Goal: Task Accomplishment & Management: Use online tool/utility

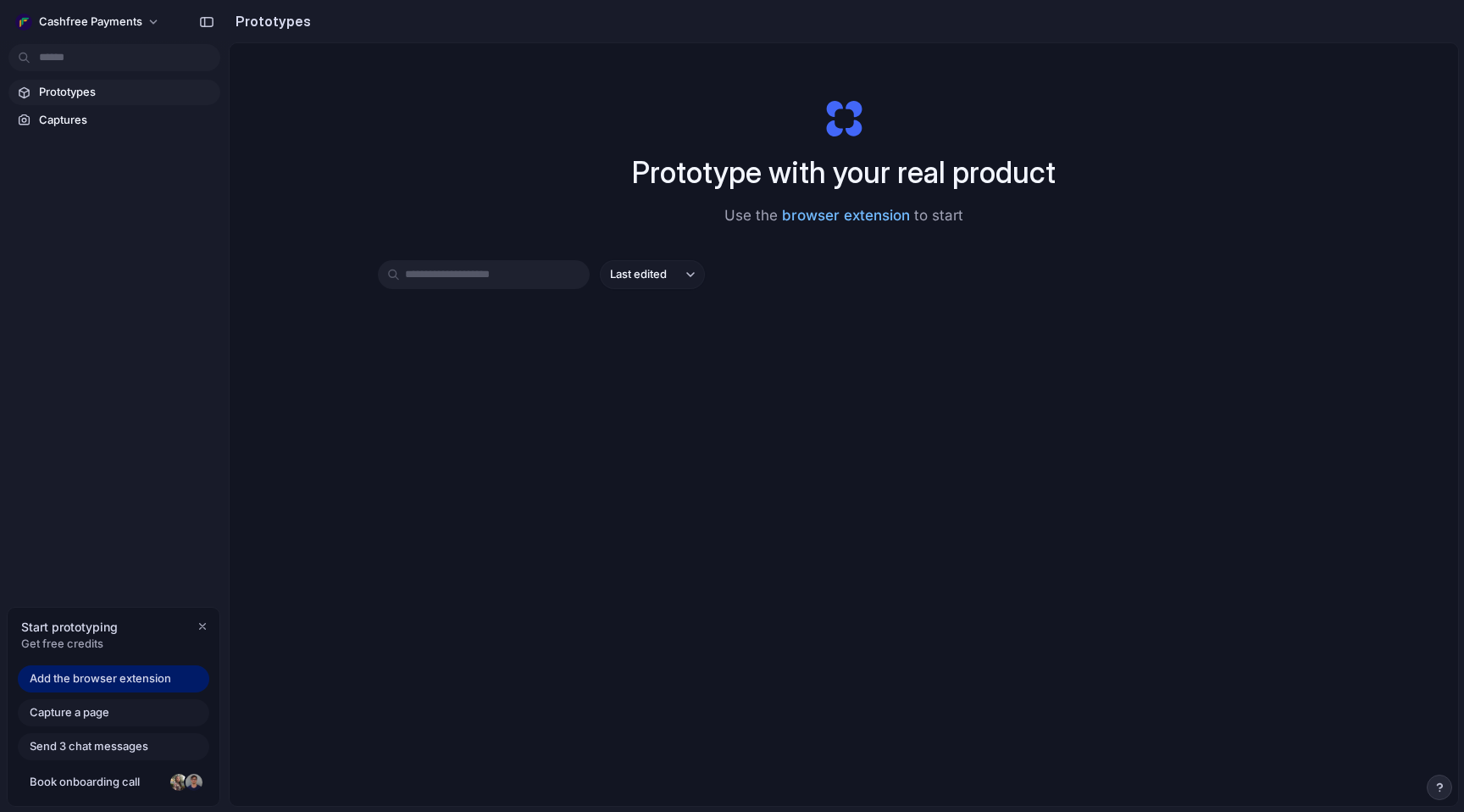
click at [860, 212] on link "browser extension" at bounding box center [846, 214] width 128 height 16
click at [525, 286] on input "text" at bounding box center [483, 275] width 211 height 29
click at [137, 708] on div "Capture a page" at bounding box center [113, 712] width 191 height 27
click at [152, 666] on link "Add the browser extension" at bounding box center [113, 679] width 191 height 27
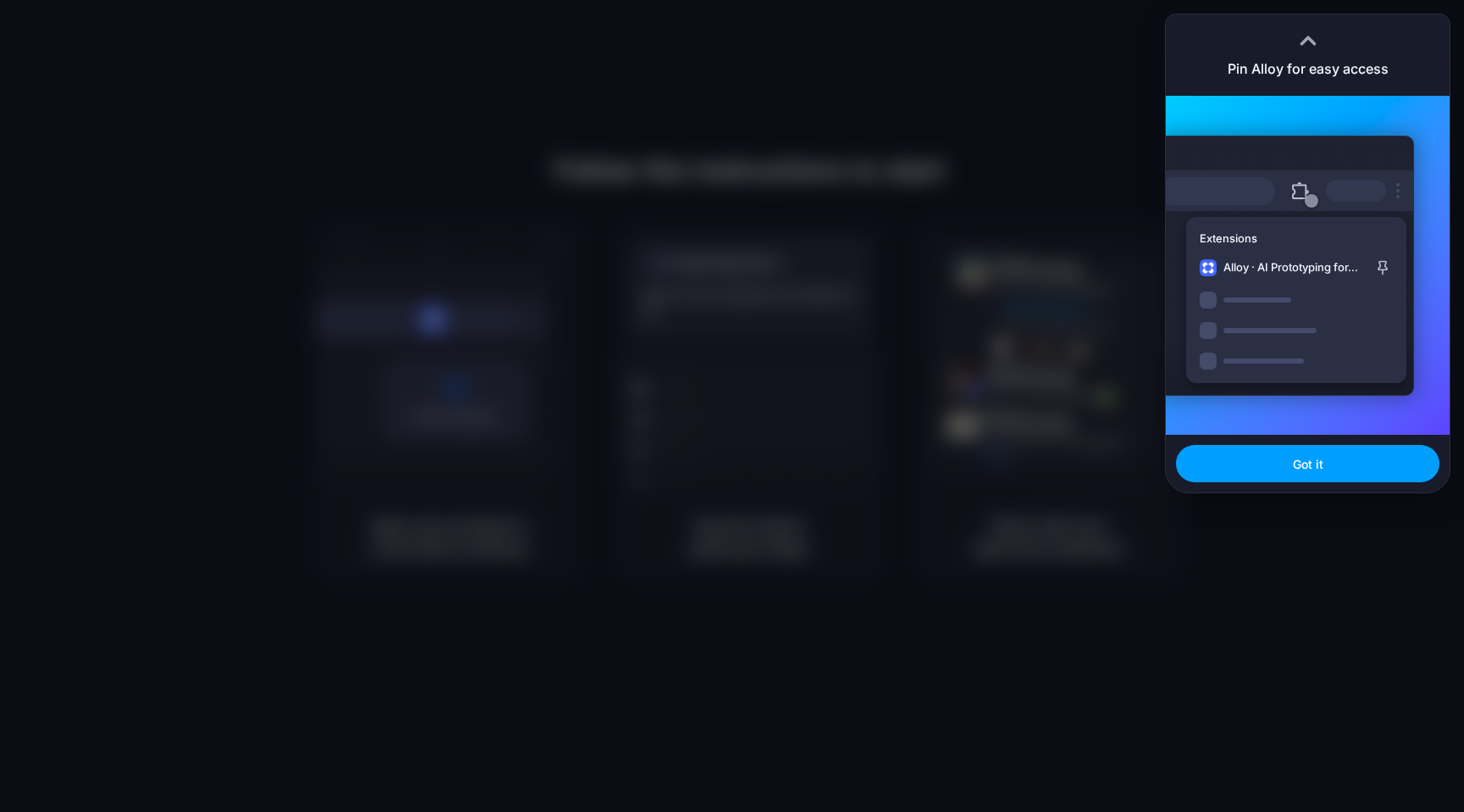
click at [1281, 464] on button "Got it" at bounding box center [1308, 463] width 264 height 37
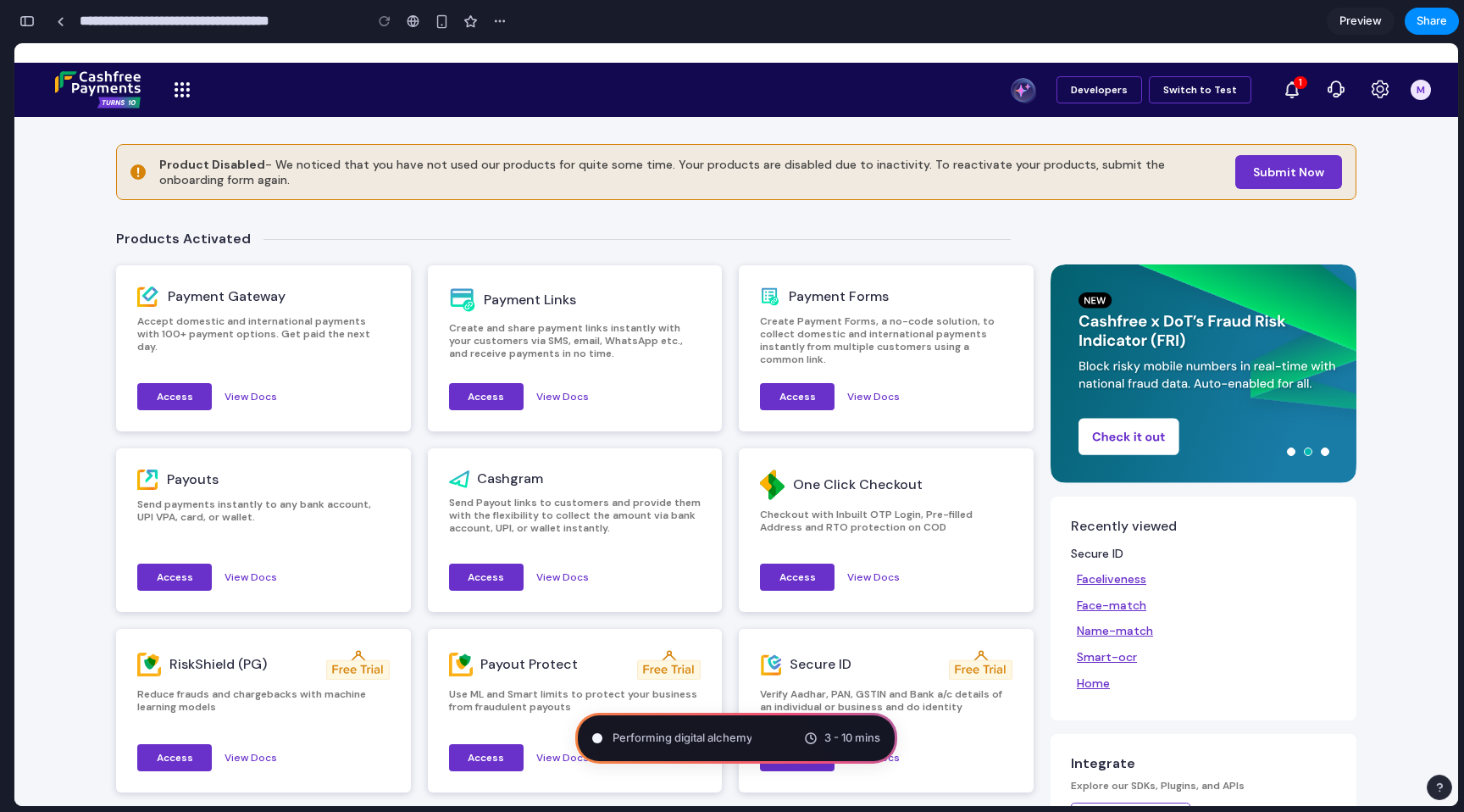
click at [741, 738] on span "Performing digital alchemy" at bounding box center [681, 737] width 139 height 16
click at [830, 742] on span "3 - 10 mins" at bounding box center [853, 737] width 56 height 16
click at [748, 732] on div "Brewing product ideas .. 3 - 10 mins" at bounding box center [736, 737] width 322 height 50
click at [928, 715] on p "Verify Aadhar, PAN, GSTIN and Bank a/c details of an individual or business and…" at bounding box center [886, 707] width 252 height 39
click at [719, 743] on span "Evaluating the request ." at bounding box center [671, 737] width 119 height 16
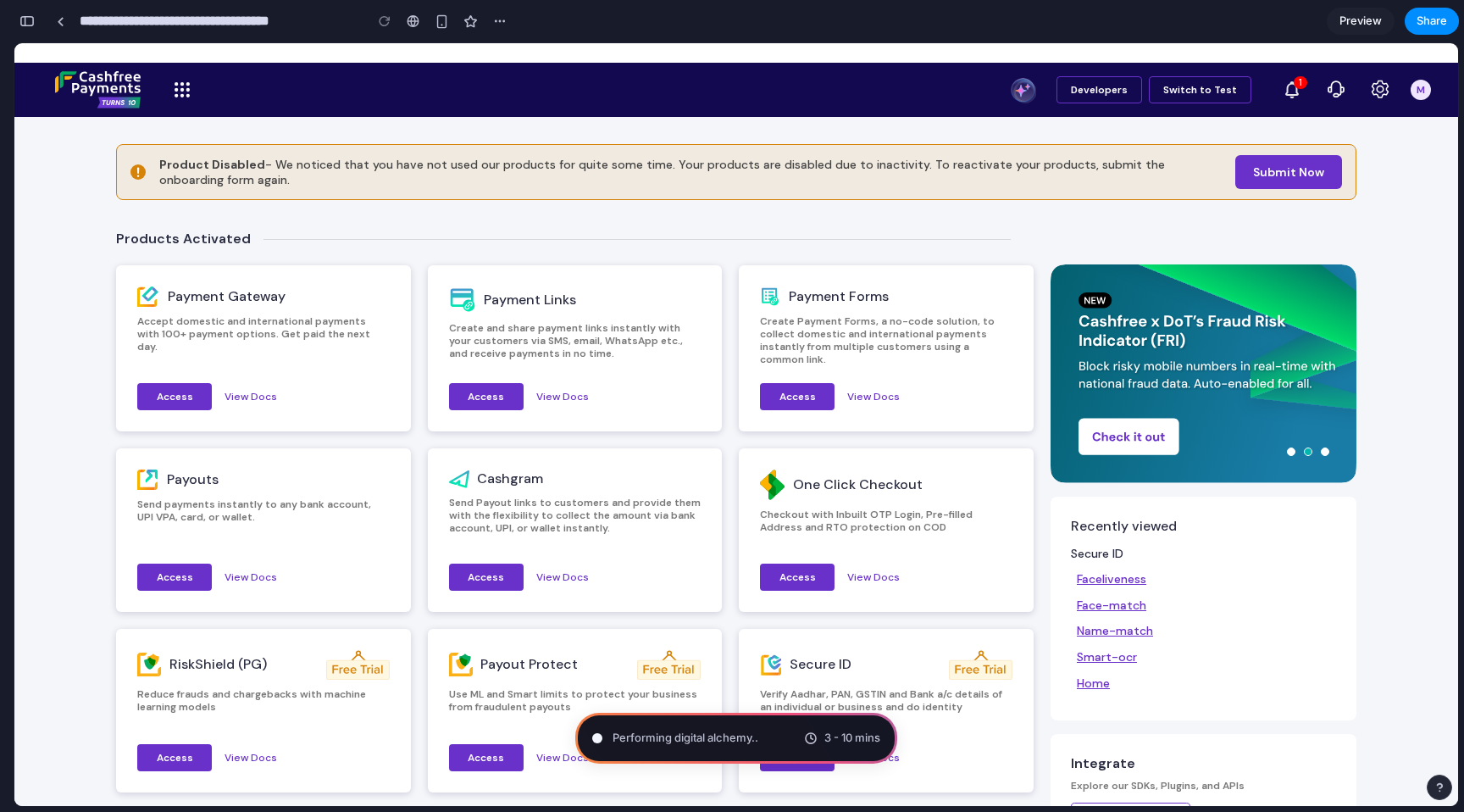
click at [732, 406] on div at bounding box center [732, 406] width 0 height 0
click at [830, 712] on div "Channeling Steve Jobs .. 3 - 10 mins" at bounding box center [736, 737] width 322 height 50
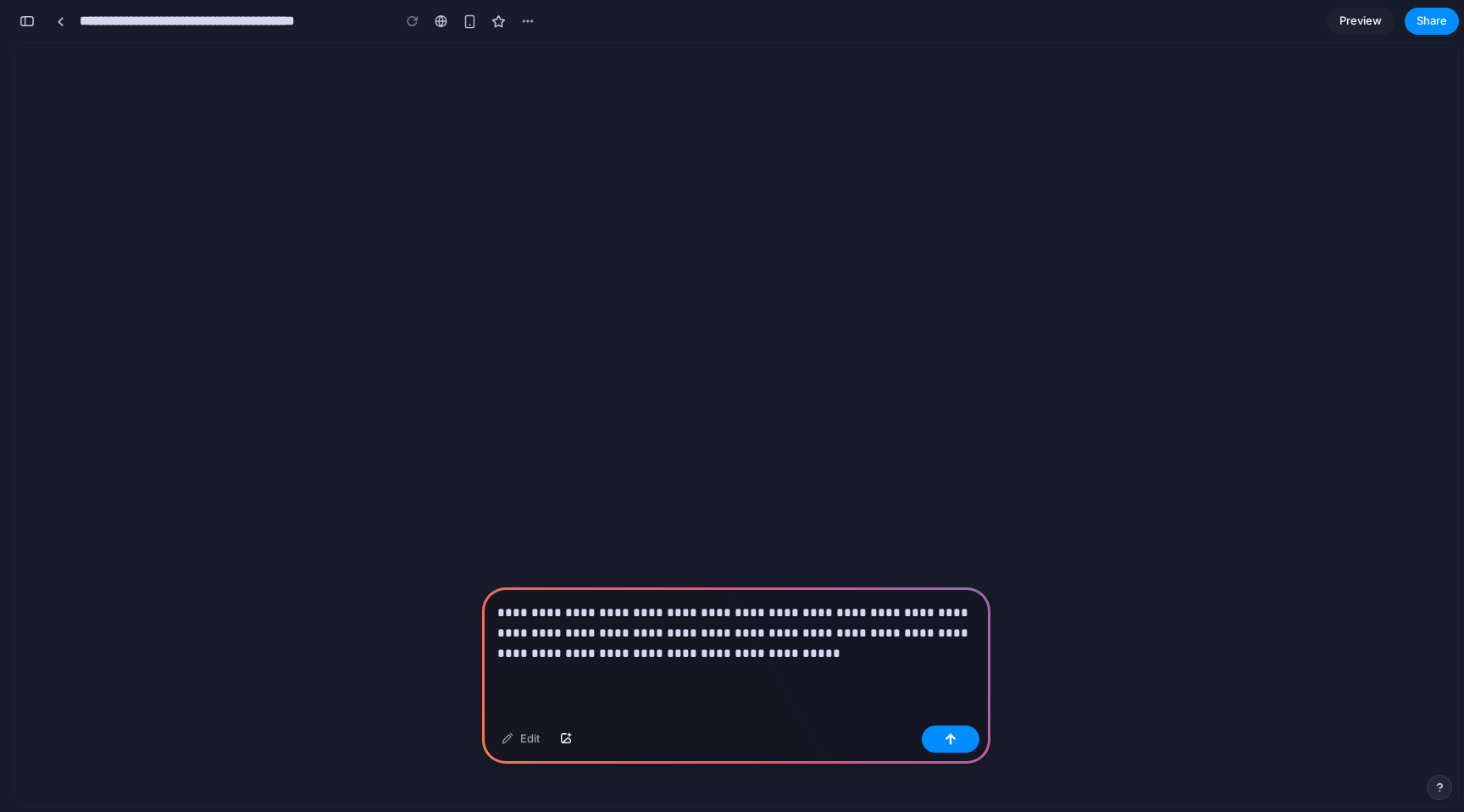
click at [981, 747] on div "Edit" at bounding box center [736, 741] width 508 height 45
click at [959, 747] on button "button" at bounding box center [950, 739] width 57 height 27
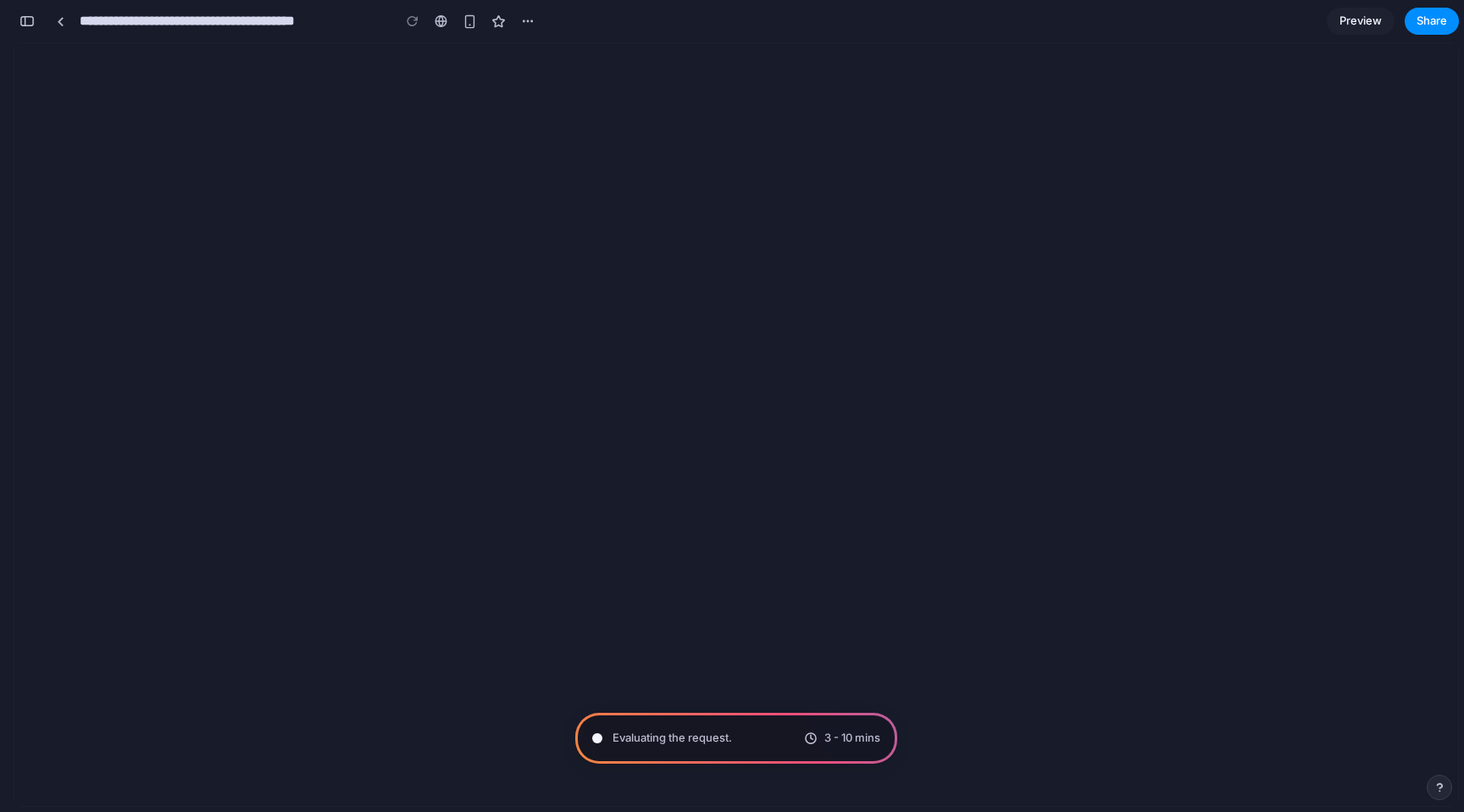
scroll to position [44, 0]
drag, startPoint x: 740, startPoint y: 2777, endPoint x: 849, endPoint y: 2601, distance: 207.0
click at [1359, 17] on span "Preview" at bounding box center [1361, 20] width 43 height 16
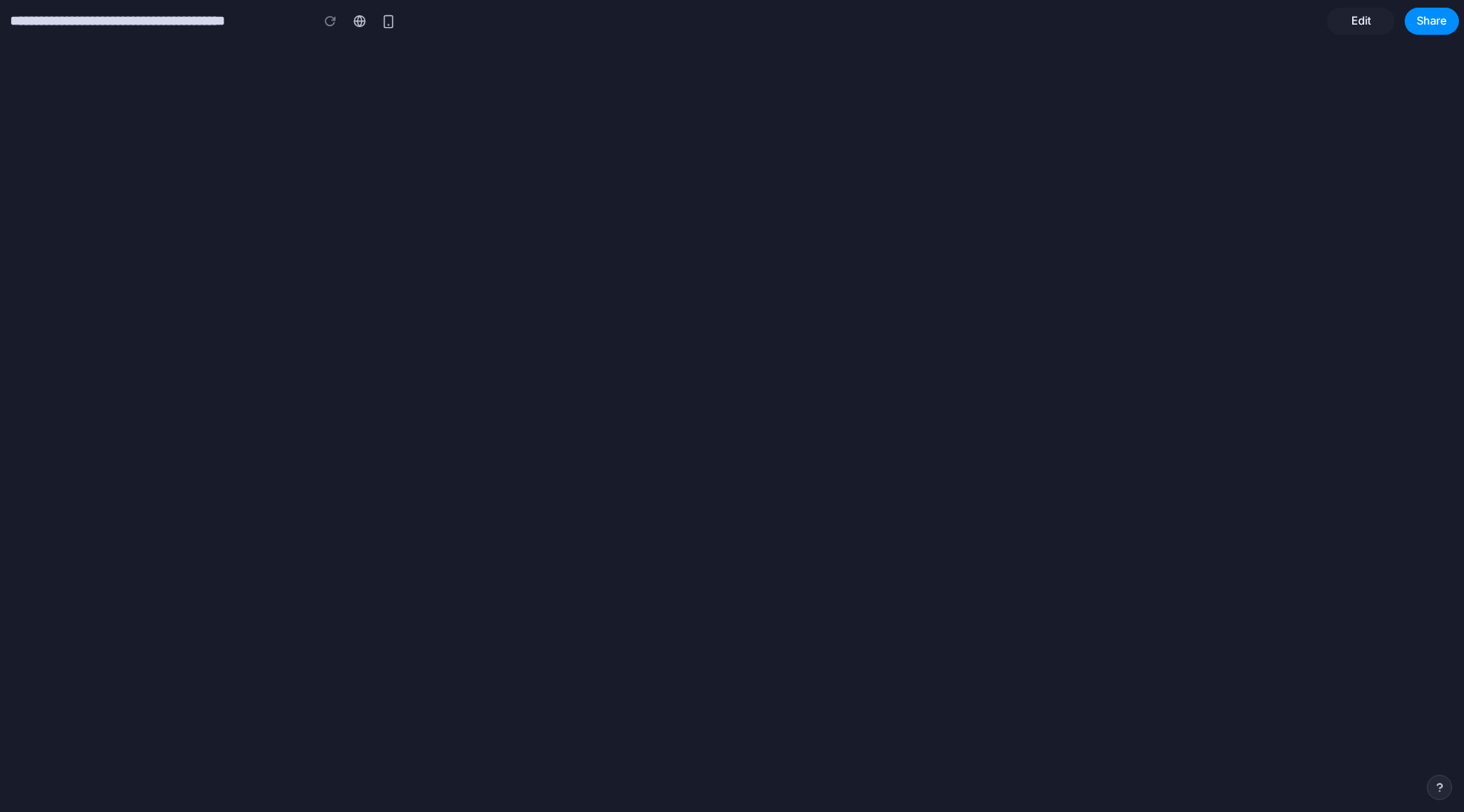
click at [1357, 23] on span "Edit" at bounding box center [1361, 20] width 19 height 16
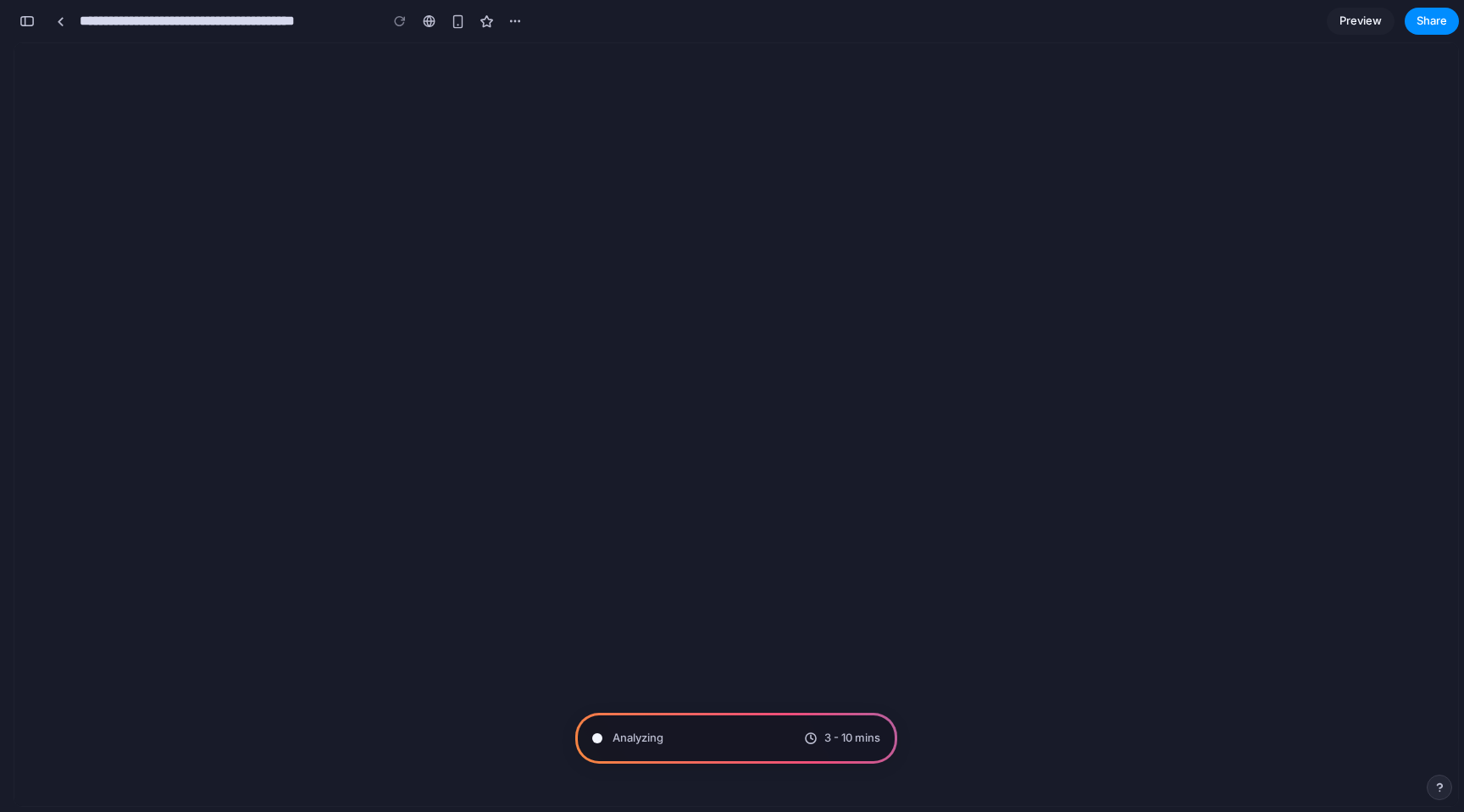
type input "**********"
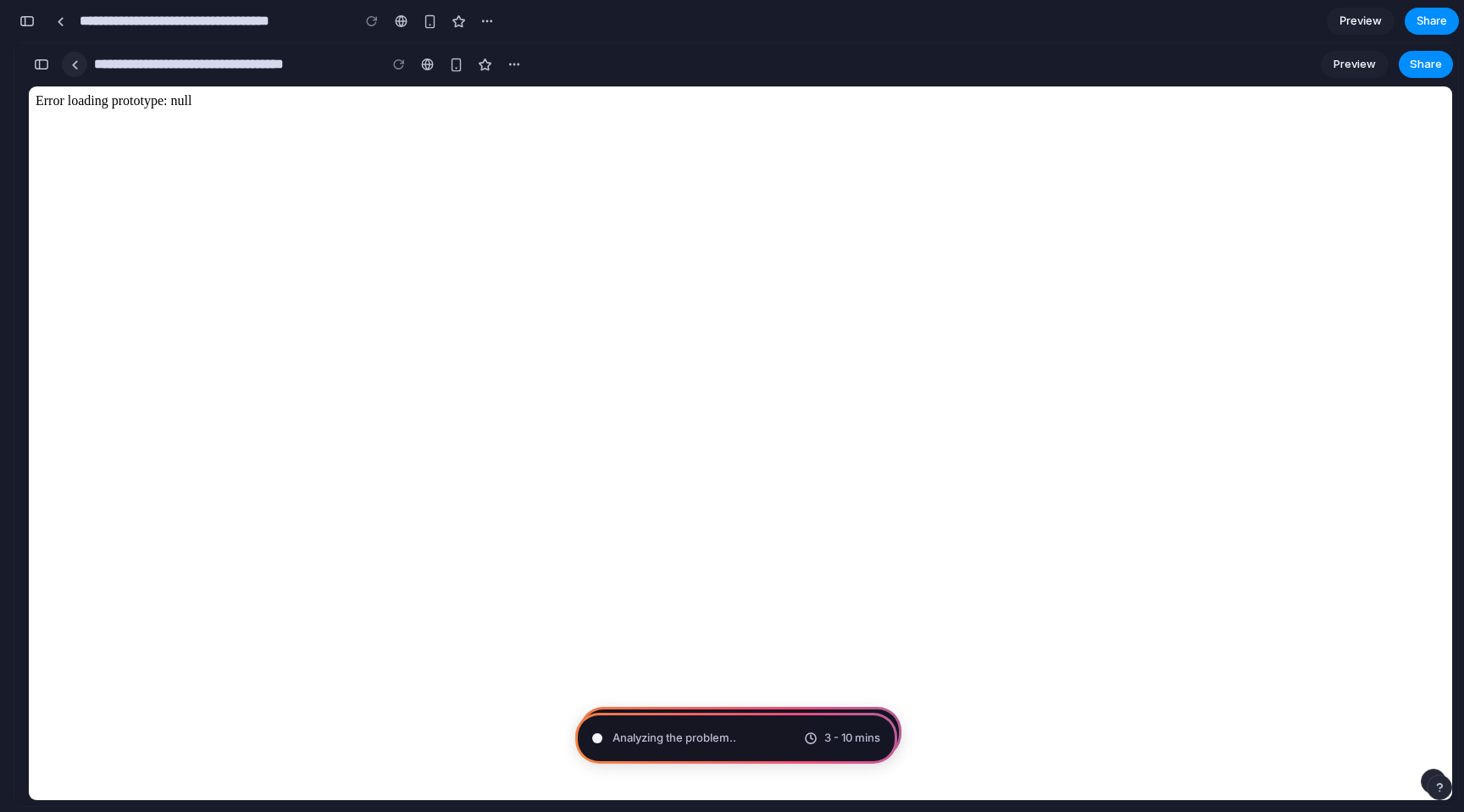
click at [70, 67] on link at bounding box center [75, 64] width 25 height 25
click at [34, 70] on div "button" at bounding box center [42, 64] width 16 height 12
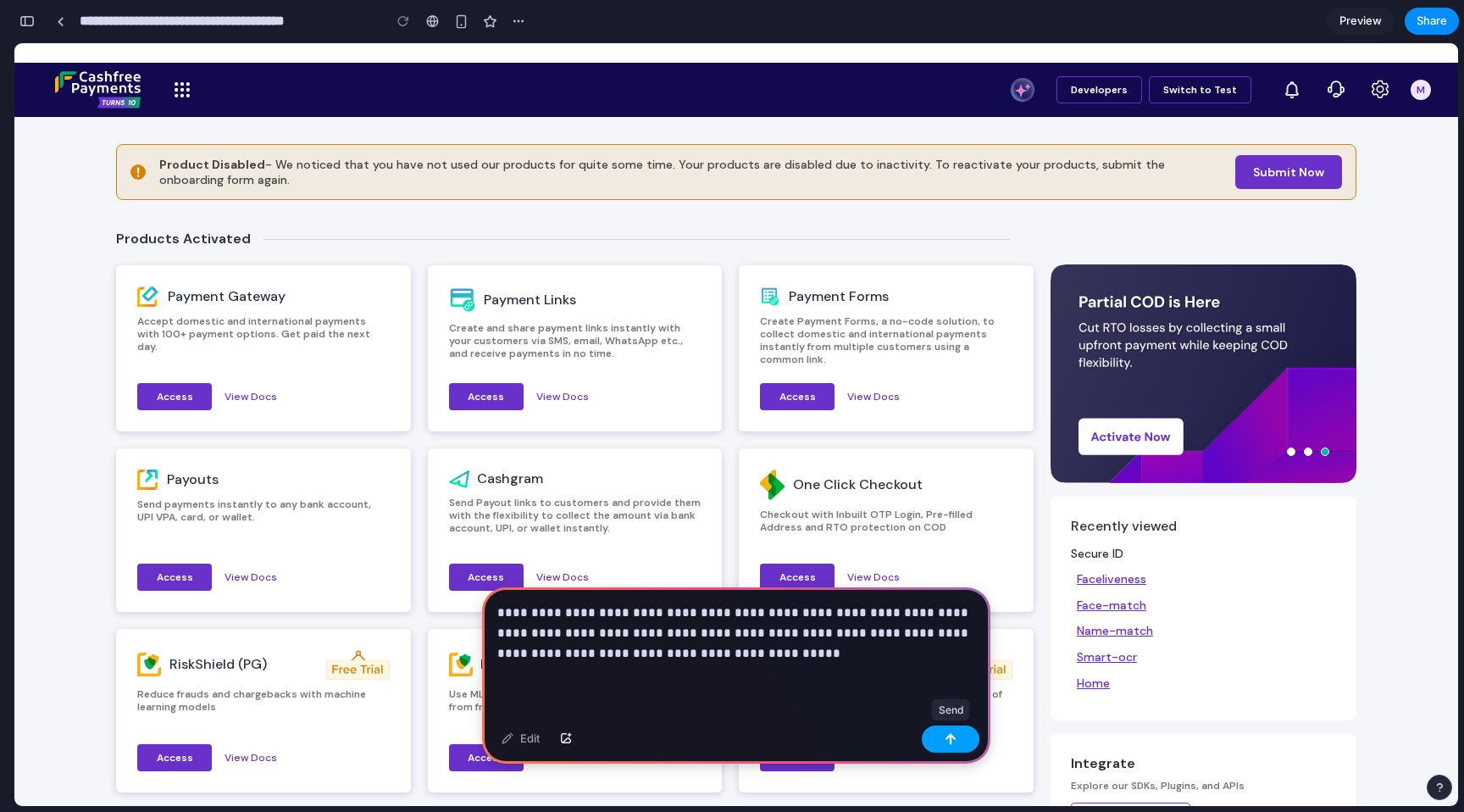
click at [943, 738] on button "button" at bounding box center [950, 739] width 57 height 27
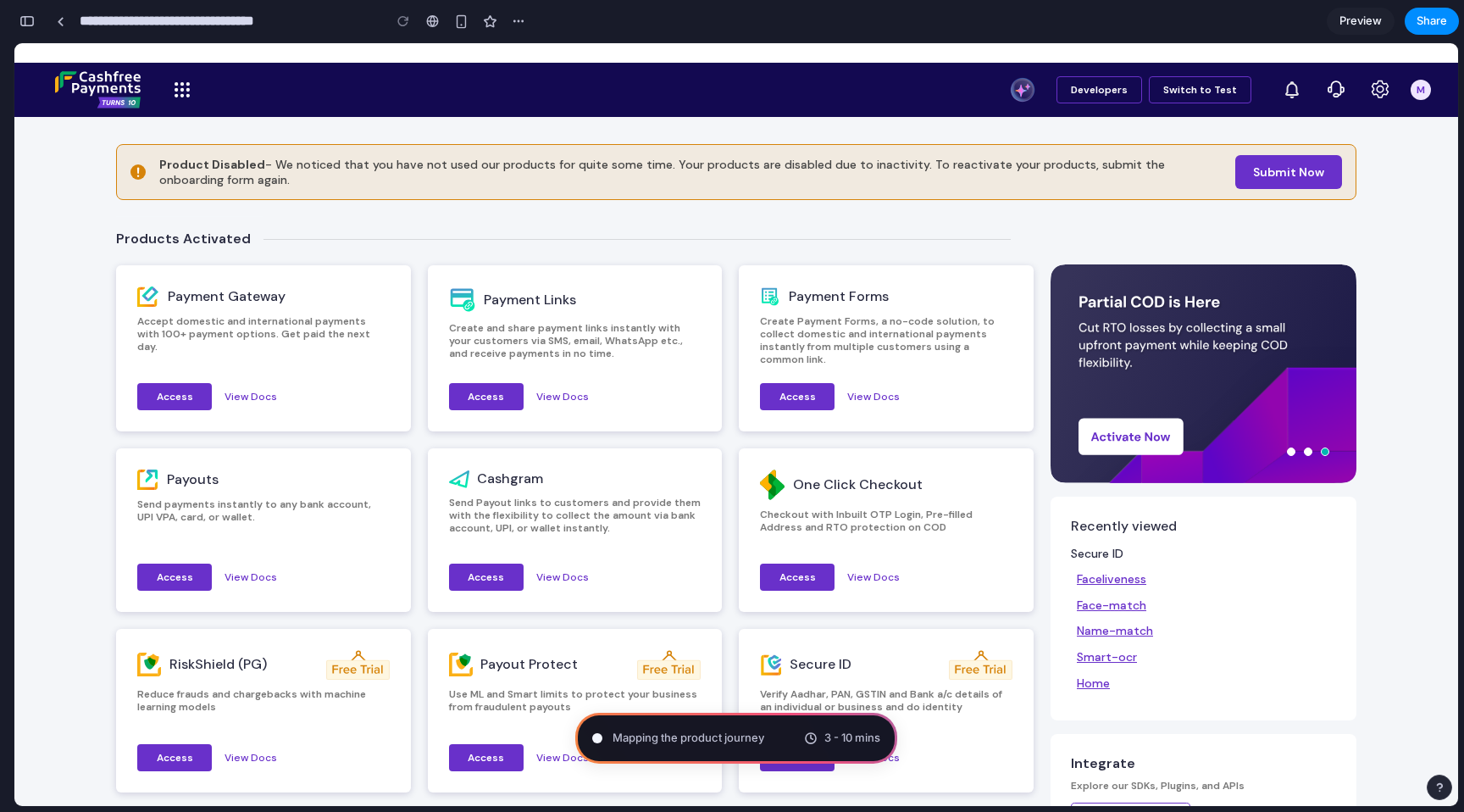
type input "**********"
